Goal: Task Accomplishment & Management: Manage account settings

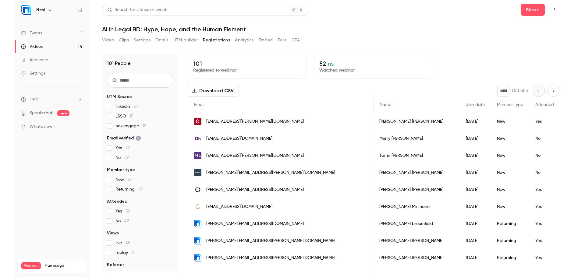
scroll to position [0, 527]
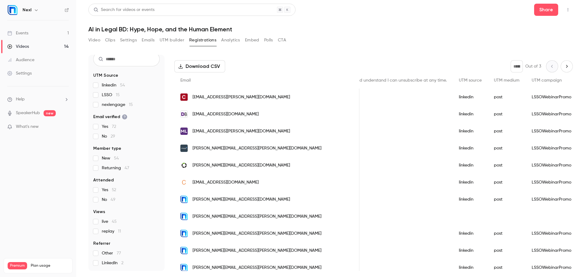
click at [33, 33] on link "Events 1" at bounding box center [38, 32] width 76 height 13
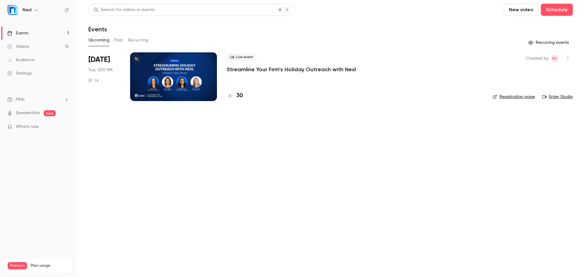
click at [162, 76] on div at bounding box center [173, 76] width 87 height 49
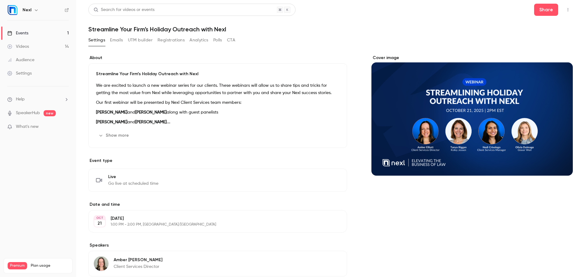
click at [169, 41] on button "Registrations" at bounding box center [170, 40] width 27 height 10
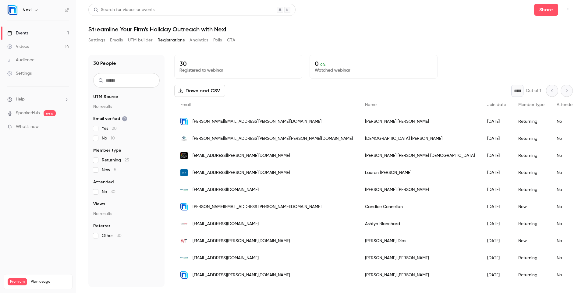
drag, startPoint x: 466, startPoint y: 63, endPoint x: 470, endPoint y: 64, distance: 4.7
click at [466, 63] on div "30 Registered to webinar 0 0 % Watched webinar" at bounding box center [373, 67] width 398 height 24
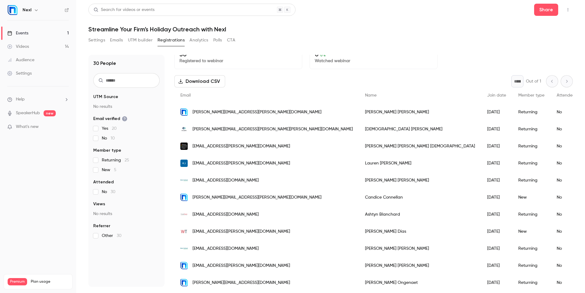
scroll to position [342, 0]
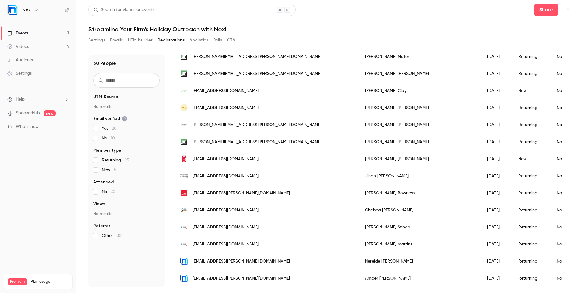
click at [483, 29] on h1 "Streamline Your Firm’s Holiday Outreach with Nexl" at bounding box center [330, 29] width 484 height 7
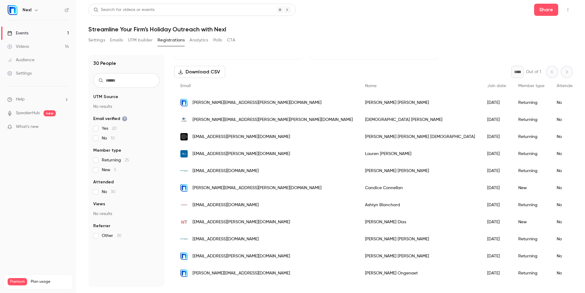
scroll to position [0, 0]
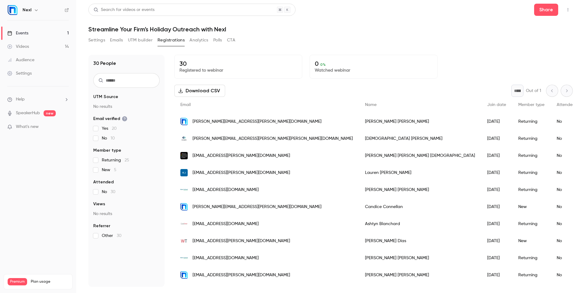
click at [557, 10] on icon "button" at bounding box center [567, 10] width 5 height 4
click at [235, 57] on div at bounding box center [292, 146] width 585 height 293
click at [540, 8] on button "Share" at bounding box center [546, 10] width 24 height 12
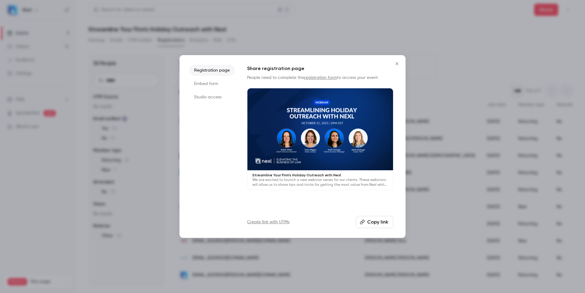
click at [368, 220] on button "Copy link" at bounding box center [374, 222] width 37 height 12
click at [264, 222] on link "Create link with UTMs" at bounding box center [268, 222] width 42 height 6
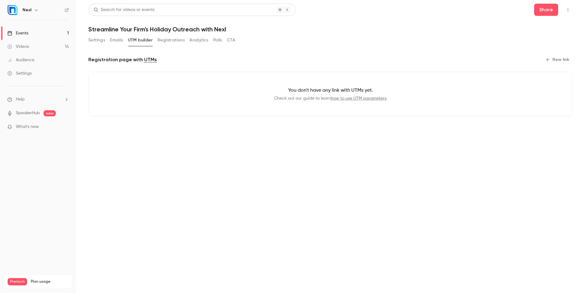
click at [25, 35] on div "Events" at bounding box center [17, 33] width 21 height 6
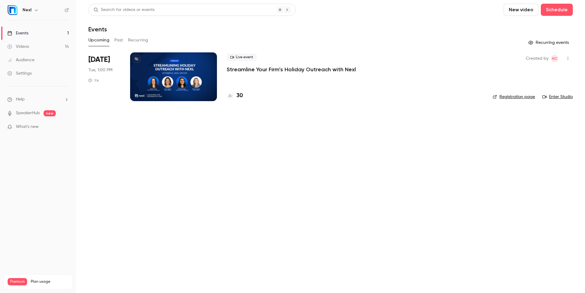
click at [193, 42] on div "Upcoming Past Recurring" at bounding box center [330, 40] width 484 height 10
click at [557, 97] on link "Enter Studio" at bounding box center [557, 97] width 30 height 6
click at [168, 79] on div at bounding box center [173, 76] width 87 height 49
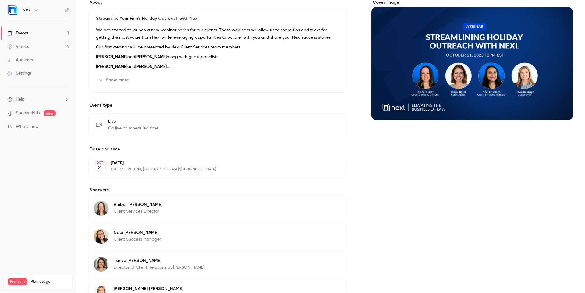
scroll to position [63, 0]
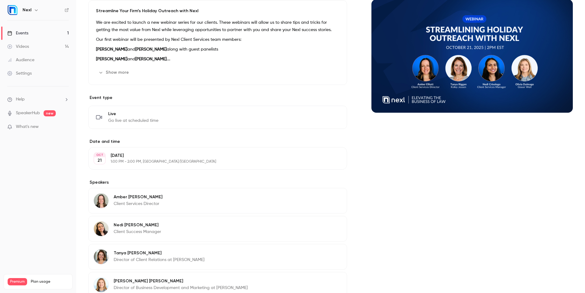
click at [319, 196] on button "Edit" at bounding box center [330, 198] width 22 height 10
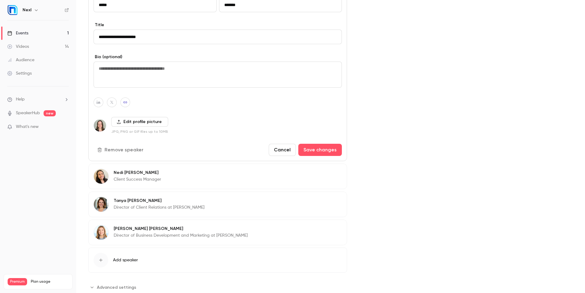
scroll to position [275, 0]
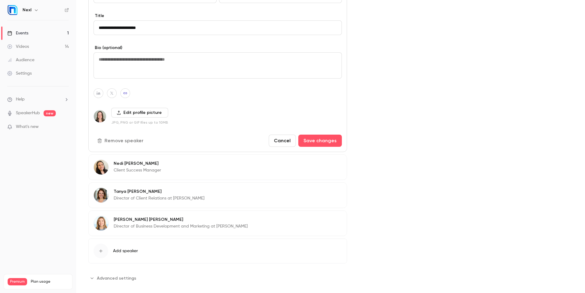
click at [97, 90] on button "button" at bounding box center [98, 93] width 10 height 10
click at [425, 43] on div "Cover image" at bounding box center [471, 31] width 201 height 503
